Goal: Navigation & Orientation: Find specific page/section

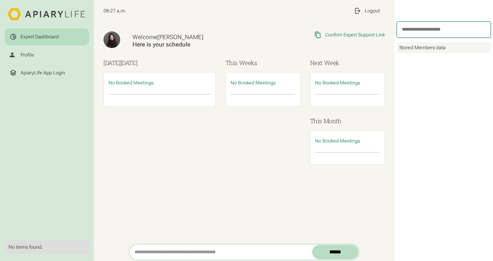
click at [176, 136] on div "[DATE] [DATE] No Booked Meetings" at bounding box center [159, 114] width 112 height 112
click at [164, 95] on div at bounding box center [159, 97] width 102 height 5
